Goal: Register for event/course

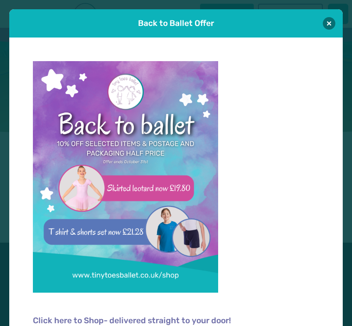
click at [328, 22] on button at bounding box center [329, 23] width 13 height 13
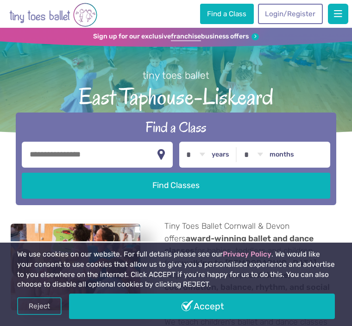
click at [150, 154] on input "text" at bounding box center [97, 155] width 151 height 26
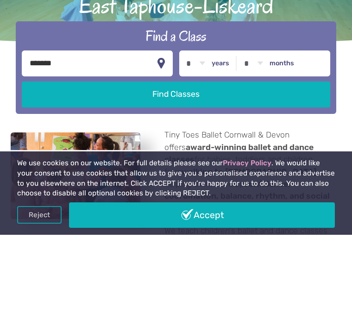
type input "*******"
click at [213, 151] on label "years" at bounding box center [221, 155] width 18 height 8
click at [210, 142] on select "* * * * * * * * * * ** ** **" at bounding box center [196, 155] width 29 height 26
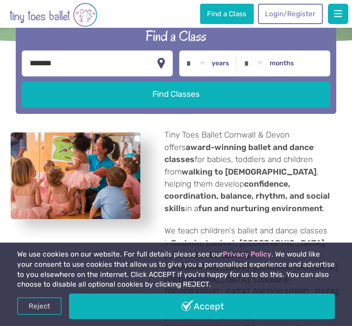
select select "*"
click at [268, 106] on button "Find Classes" at bounding box center [176, 95] width 309 height 26
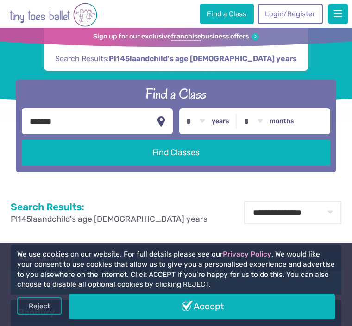
click at [239, 165] on button "Find Classes" at bounding box center [176, 153] width 309 height 26
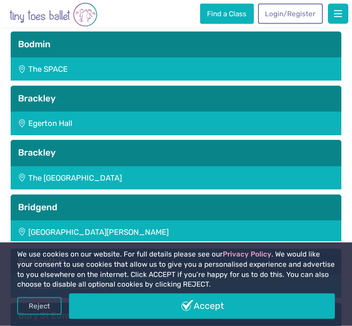
scroll to position [540, 0]
click at [48, 315] on link "Reject" at bounding box center [39, 306] width 44 height 18
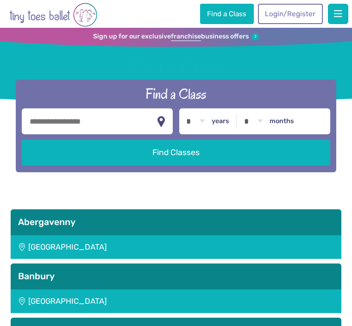
click at [108, 134] on input "text" at bounding box center [97, 121] width 151 height 26
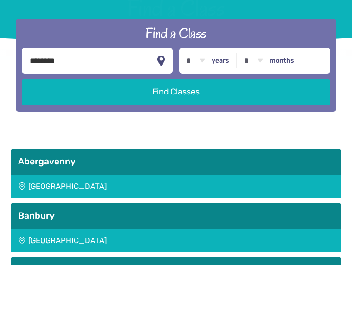
type input "********"
click at [229, 117] on label "years" at bounding box center [221, 121] width 18 height 8
click at [210, 108] on select "* * * * * * * * * * ** ** **" at bounding box center [196, 121] width 29 height 26
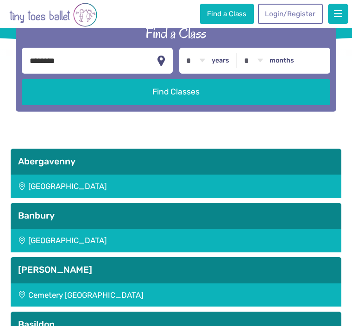
select select "*"
click at [195, 98] on button "Find Classes" at bounding box center [176, 92] width 309 height 26
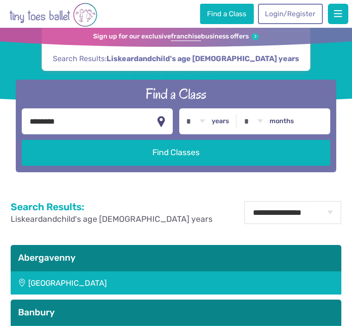
click at [305, 162] on button "Find Classes" at bounding box center [176, 153] width 309 height 26
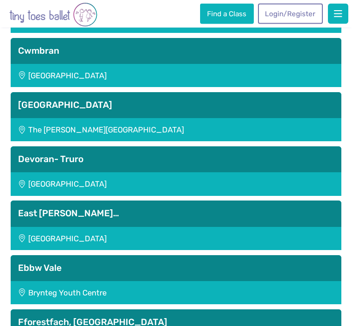
scroll to position [1351, 0]
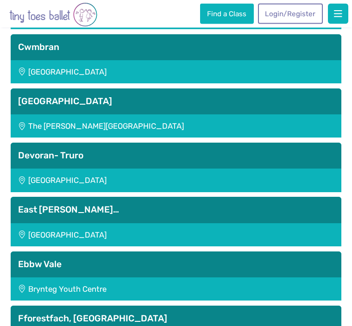
click at [160, 231] on div "East Taphouse Community Hall" at bounding box center [176, 235] width 331 height 23
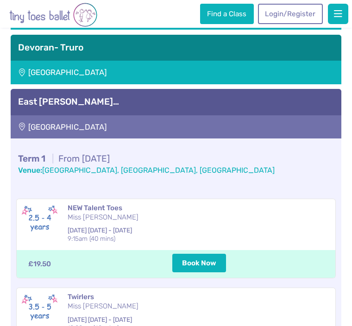
scroll to position [1425, 0]
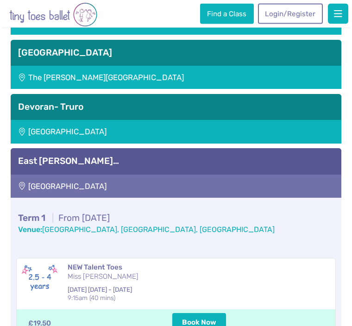
click at [291, 198] on div "East Taphouse Community Hall" at bounding box center [176, 186] width 331 height 23
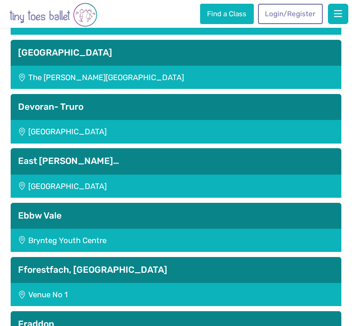
click at [289, 193] on div "East Taphouse Community Hall" at bounding box center [176, 186] width 331 height 23
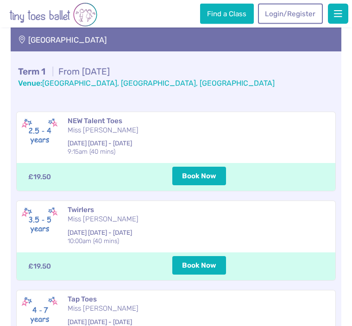
scroll to position [1552, 0]
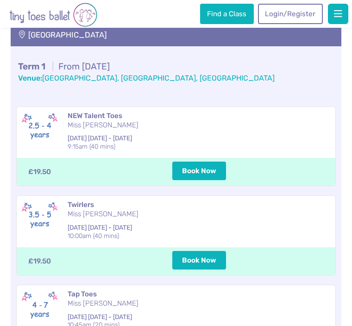
click at [307, 240] on td "4th Oct - 18th Oct Saturday 4th Oct - 18th Oct 10:00am (40 mins)" at bounding box center [199, 236] width 272 height 24
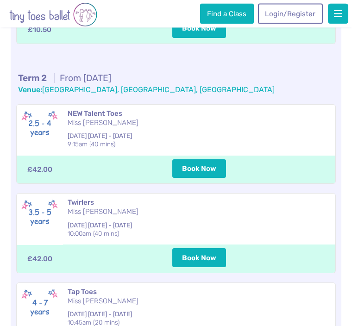
scroll to position [1873, 0]
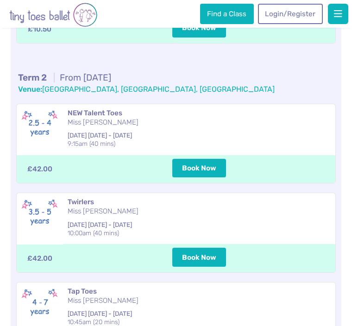
click at [50, 132] on img at bounding box center [39, 125] width 37 height 32
click at [49, 137] on img at bounding box center [39, 125] width 37 height 32
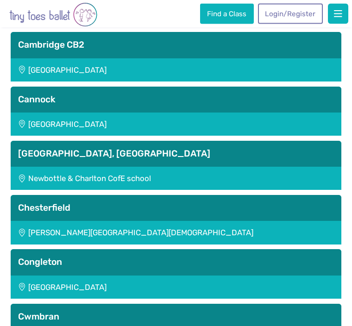
scroll to position [1074, 0]
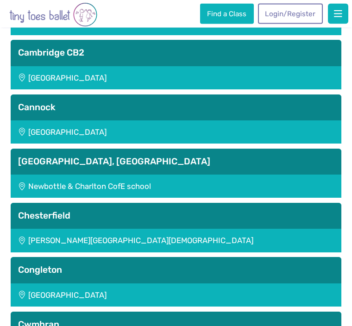
click at [90, 16] on img "Go to home page" at bounding box center [53, 15] width 88 height 26
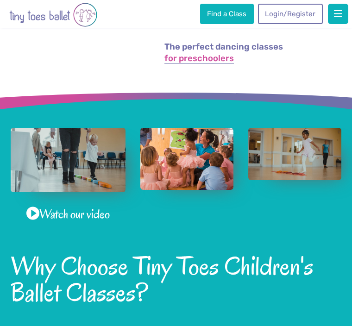
scroll to position [297, 0]
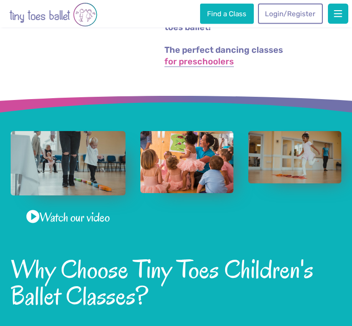
click at [70, 209] on link "Watch our video" at bounding box center [67, 218] width 83 height 18
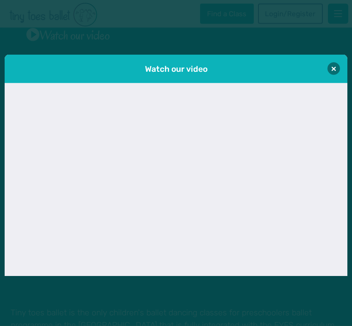
scroll to position [481, 0]
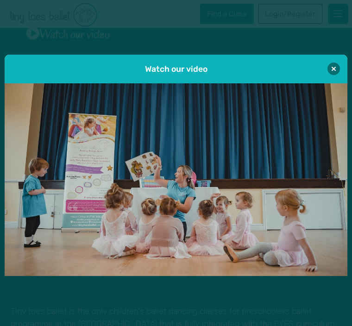
click at [337, 75] on button at bounding box center [334, 69] width 13 height 13
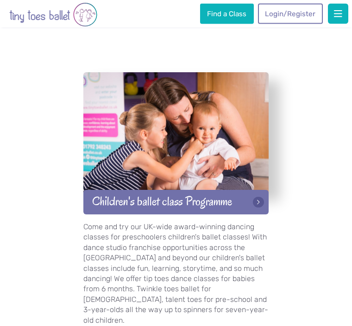
scroll to position [1494, 0]
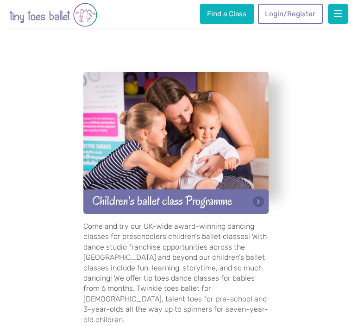
click at [264, 190] on link "Children's ballet class Programme" at bounding box center [175, 201] width 185 height 25
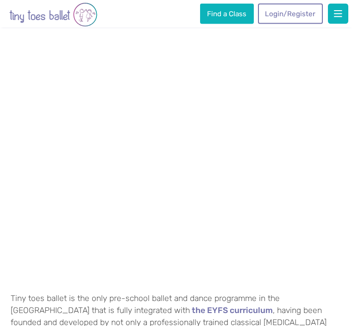
scroll to position [379, 0]
